Goal: Navigation & Orientation: Find specific page/section

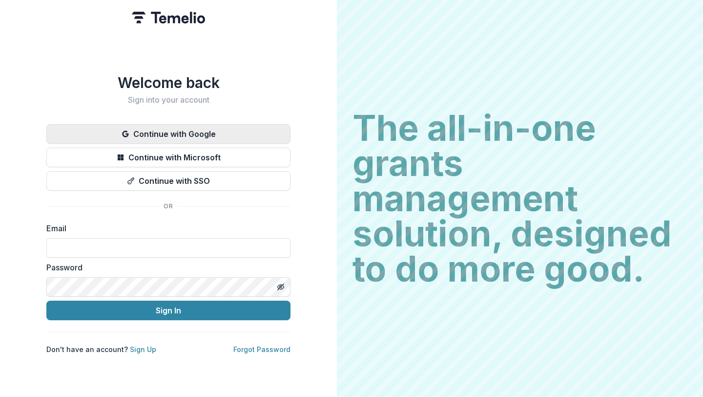
click at [188, 128] on button "Continue with Google" at bounding box center [168, 134] width 244 height 20
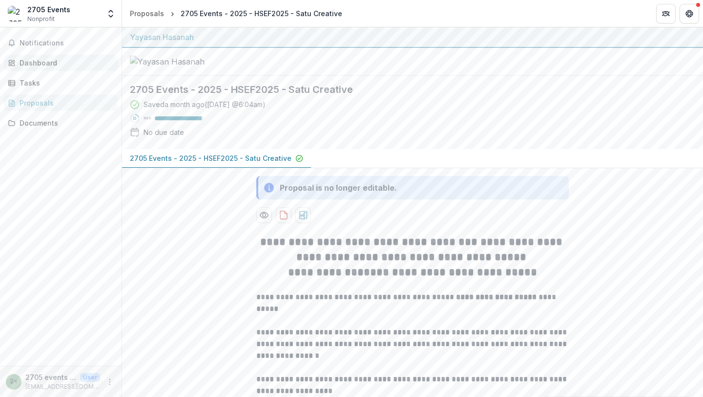
click at [54, 66] on div "Dashboard" at bounding box center [65, 63] width 90 height 10
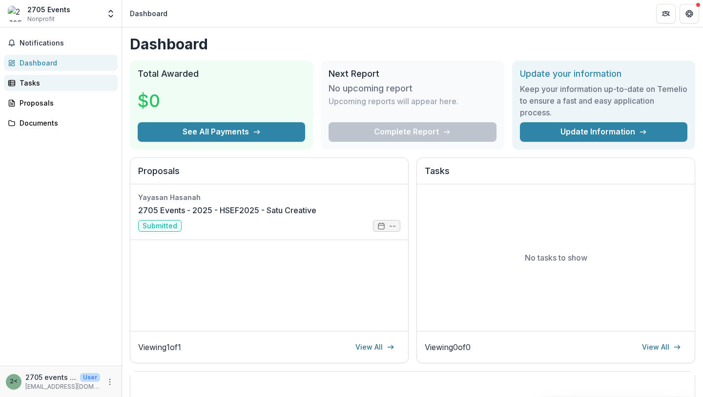
click at [47, 85] on div "Tasks" at bounding box center [65, 83] width 90 height 10
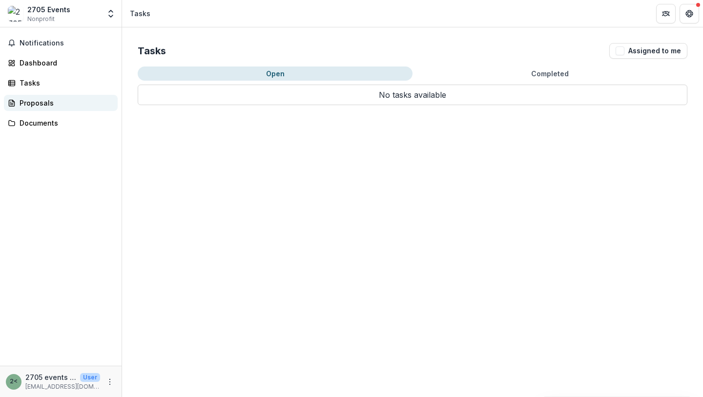
click at [46, 105] on div "Proposals" at bounding box center [65, 103] width 90 height 10
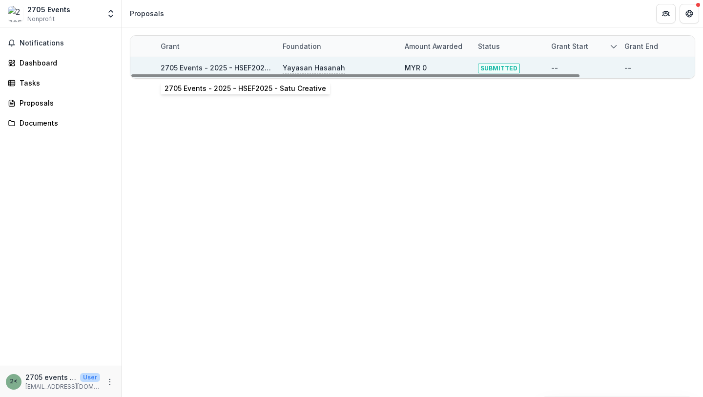
click at [244, 69] on link "2705 Events - 2025 - HSEF2025 - Satu Creative" at bounding box center [242, 68] width 162 height 8
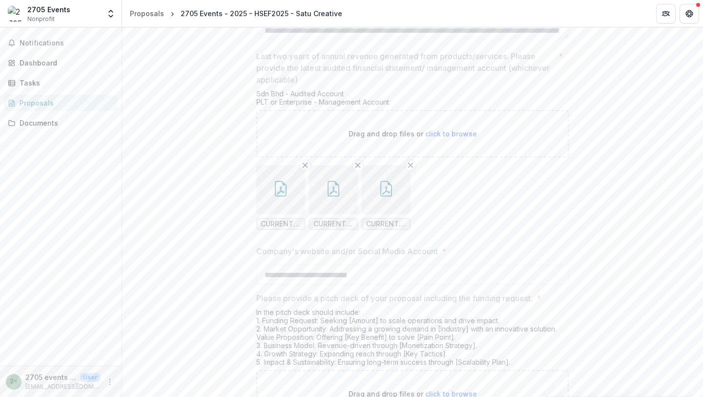
scroll to position [2130, 0]
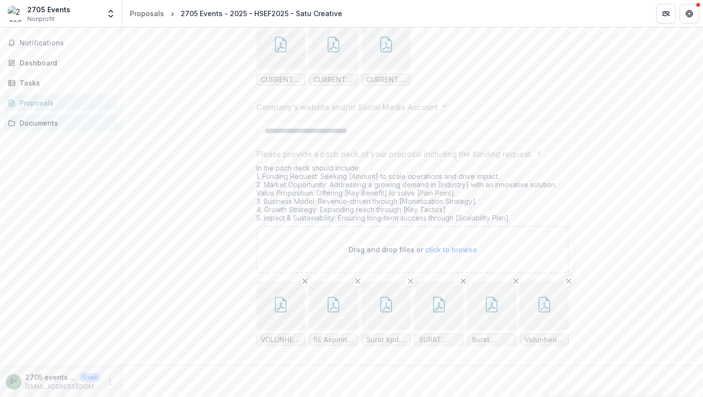
click at [49, 122] on div "Documents" at bounding box center [65, 123] width 90 height 10
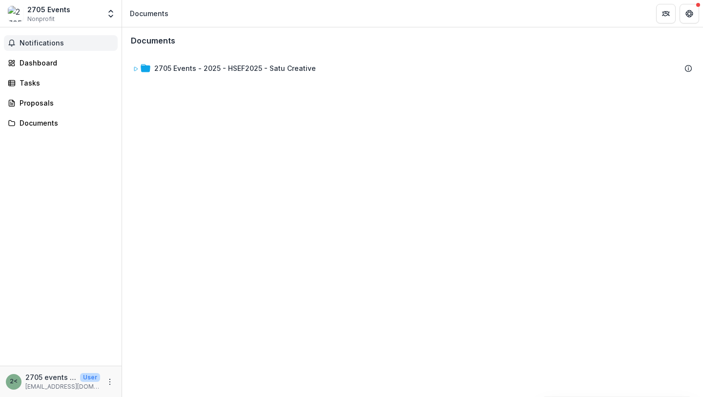
click at [43, 43] on span "Notifications" at bounding box center [67, 43] width 94 height 8
